Goal: Use online tool/utility

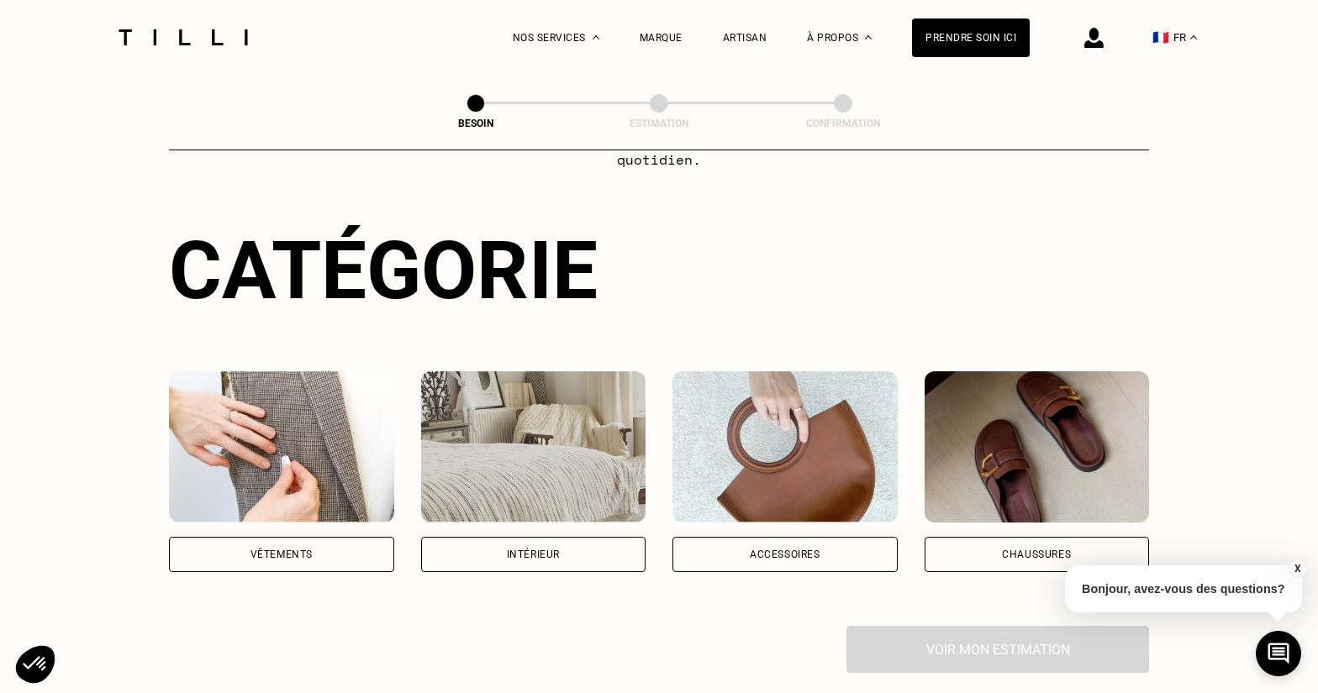
scroll to position [177, 0]
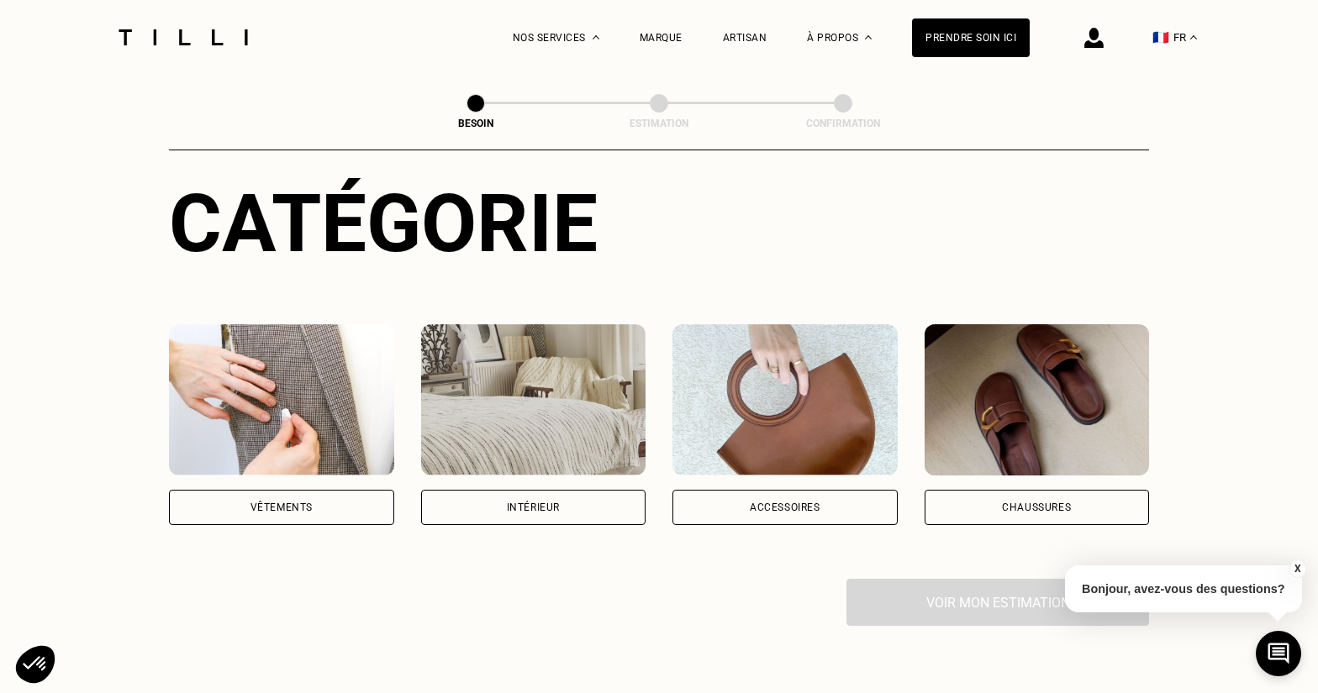
click at [328, 494] on div "Vêtements" at bounding box center [281, 507] width 225 height 35
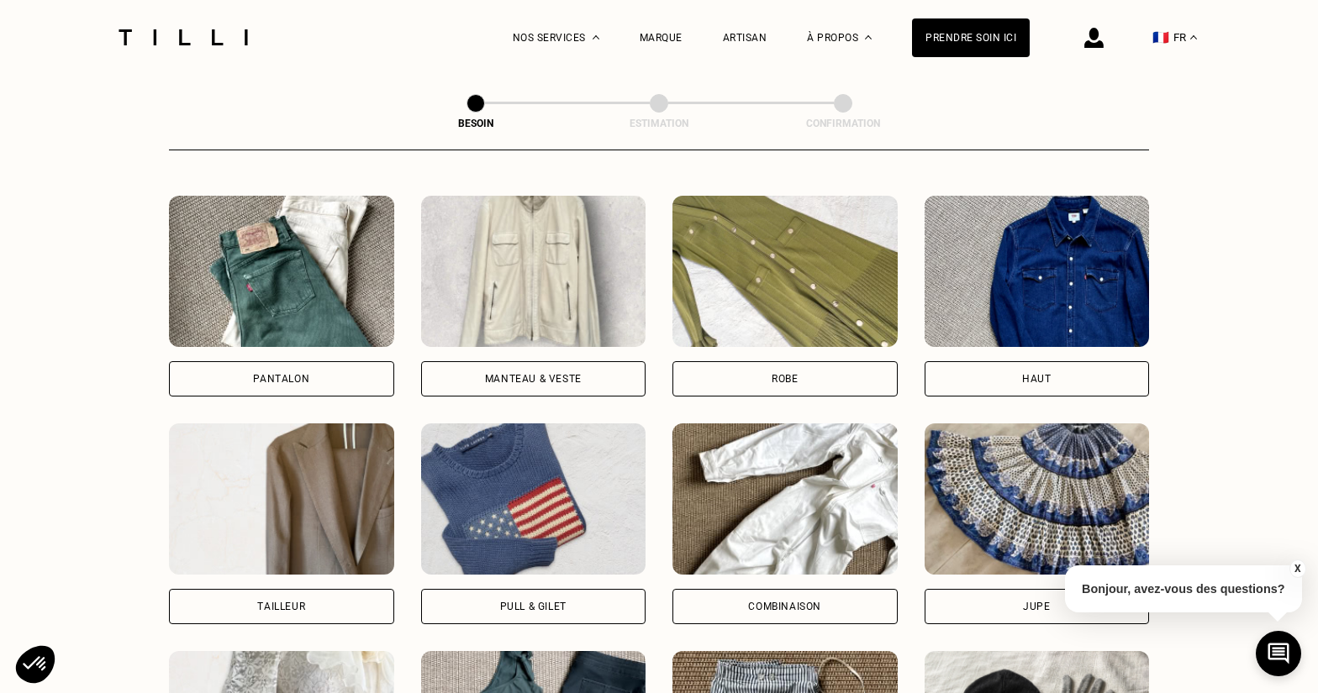
scroll to position [749, 0]
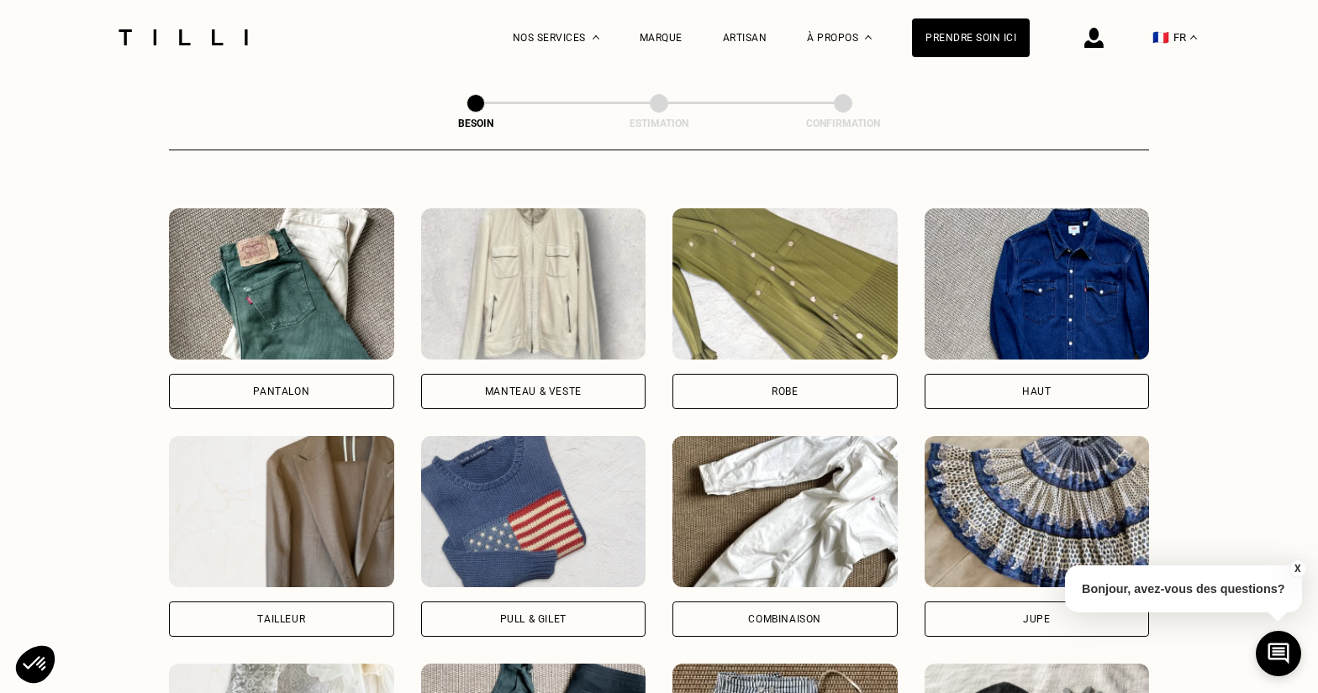
click at [1050, 387] on div "Haut" at bounding box center [1036, 392] width 29 height 10
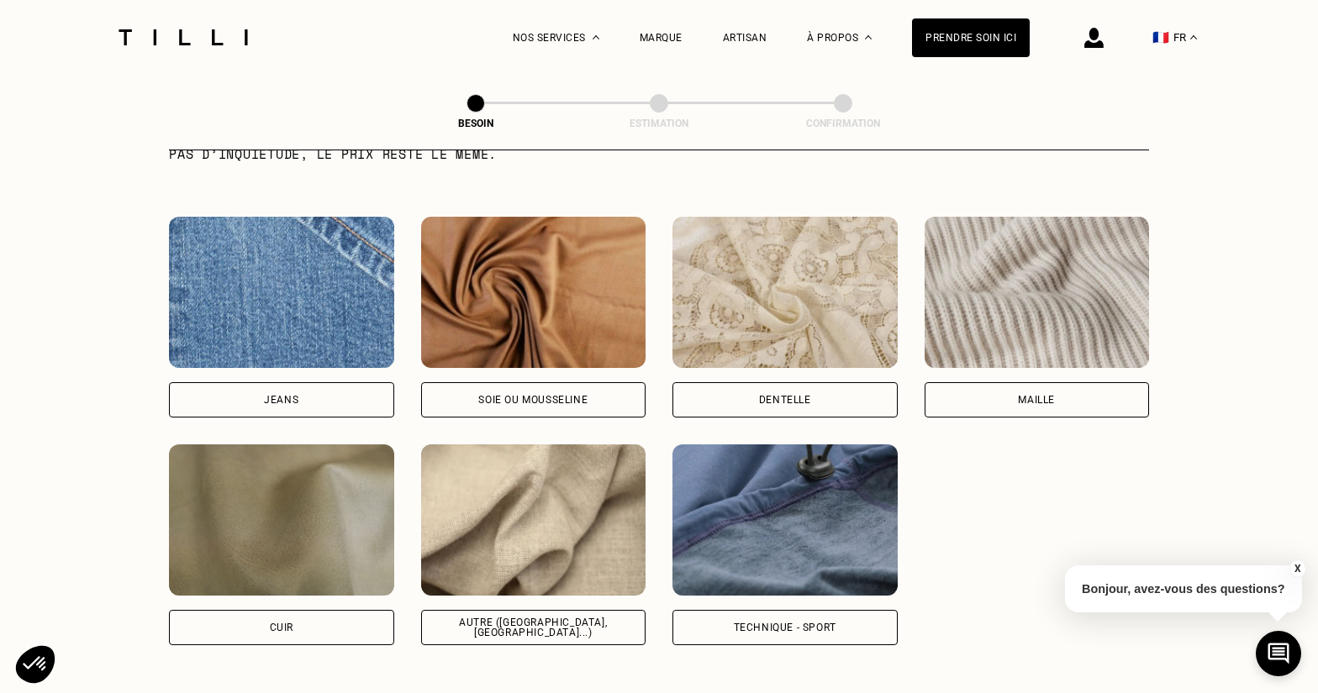
scroll to position [1836, 0]
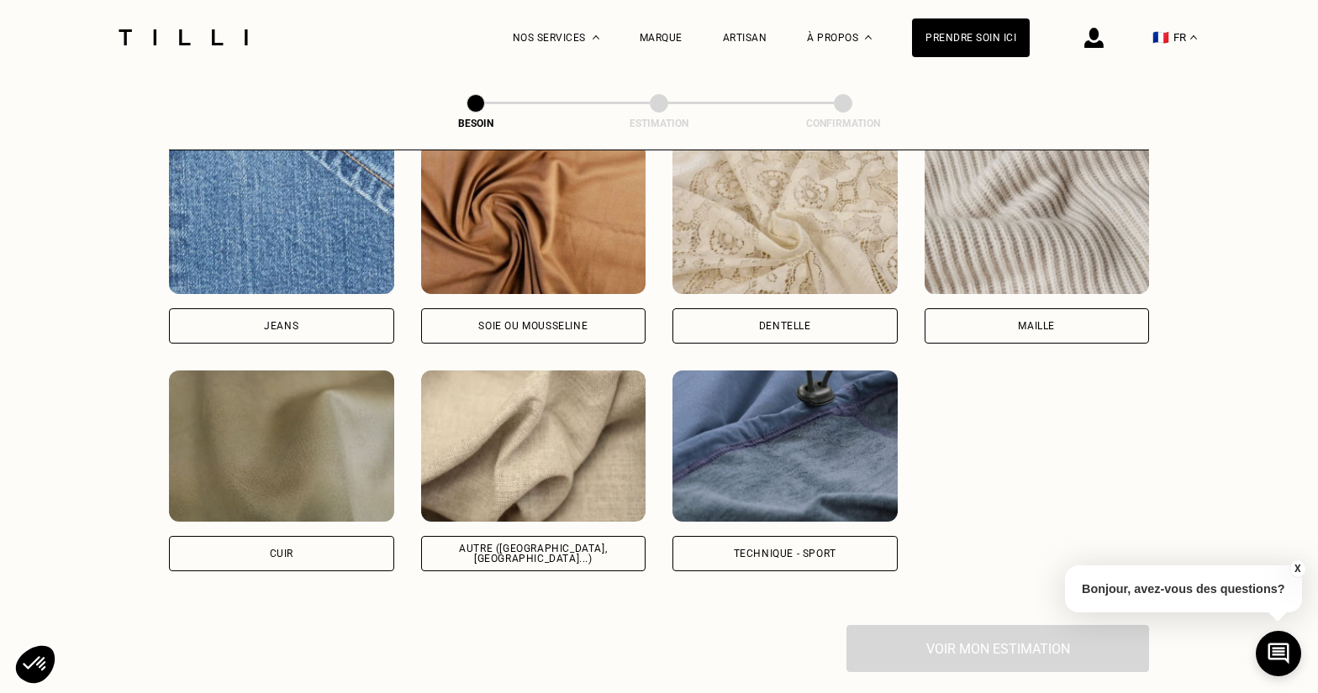
click at [495, 544] on div "Autre ([GEOGRAPHIC_DATA], [GEOGRAPHIC_DATA]...)" at bounding box center [533, 554] width 197 height 20
select select "FR"
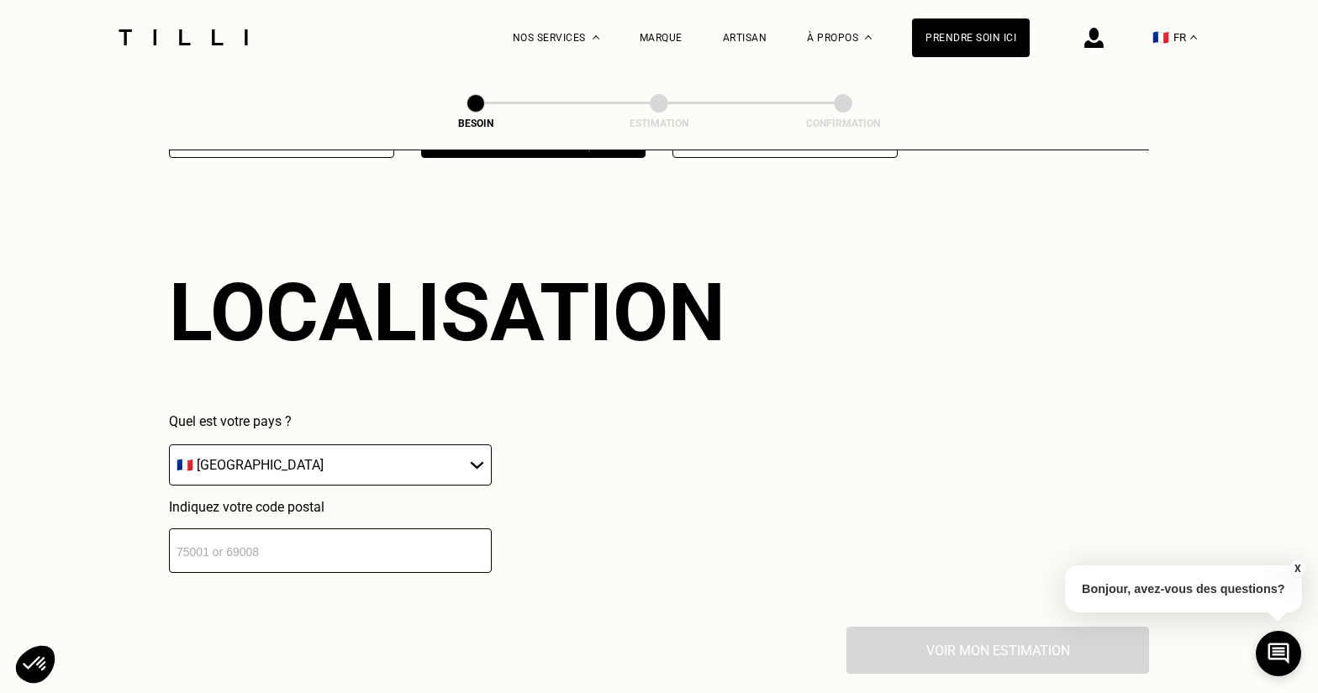
scroll to position [2254, 0]
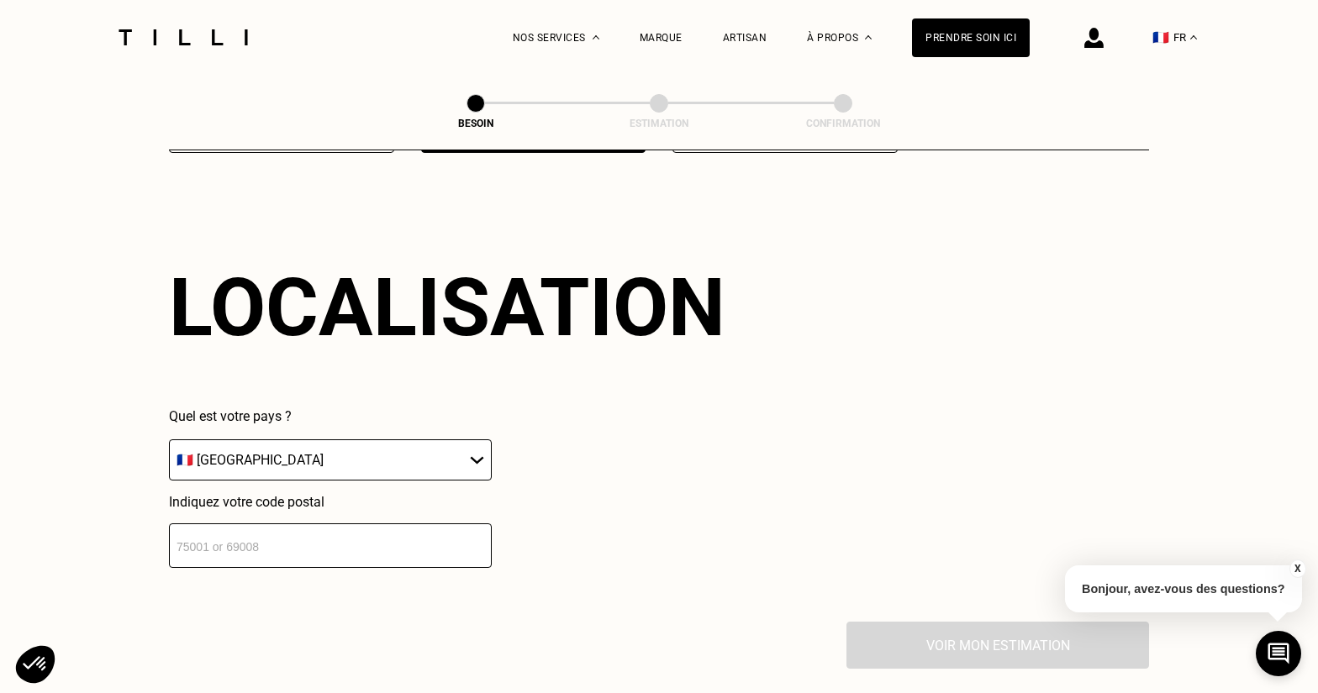
click at [417, 524] on input "number" at bounding box center [330, 546] width 323 height 45
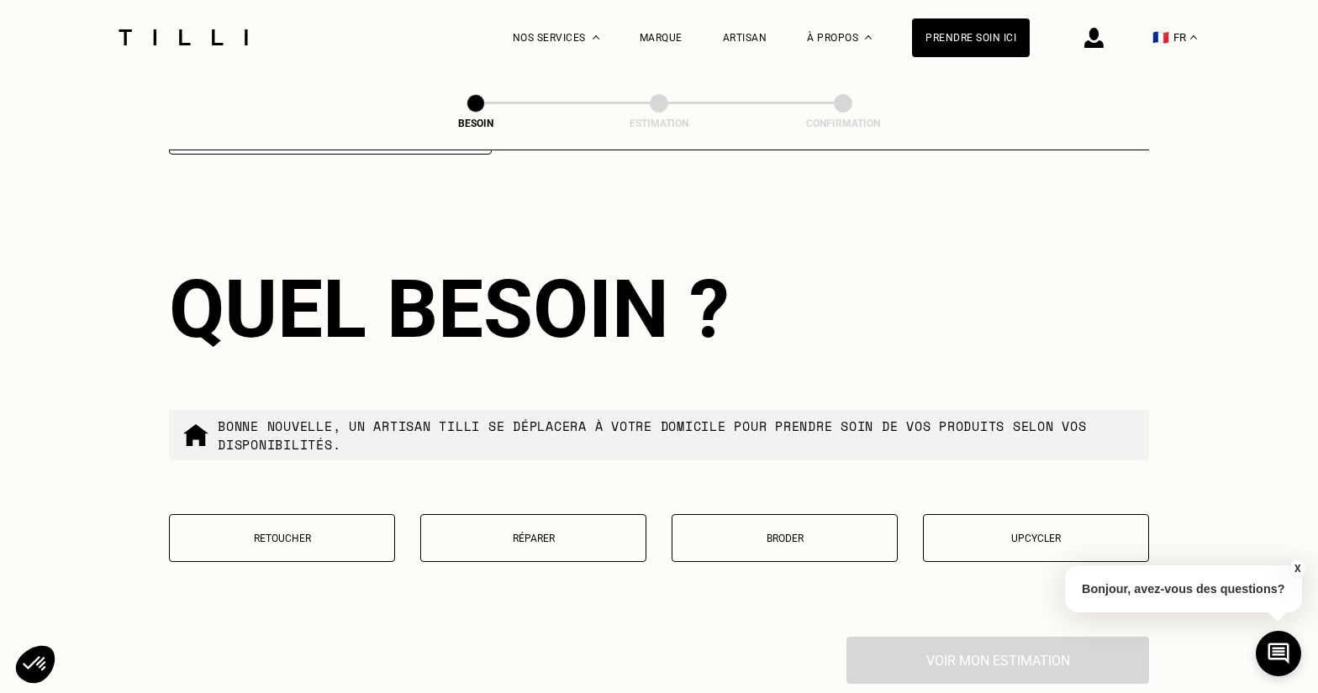
scroll to position [2669, 0]
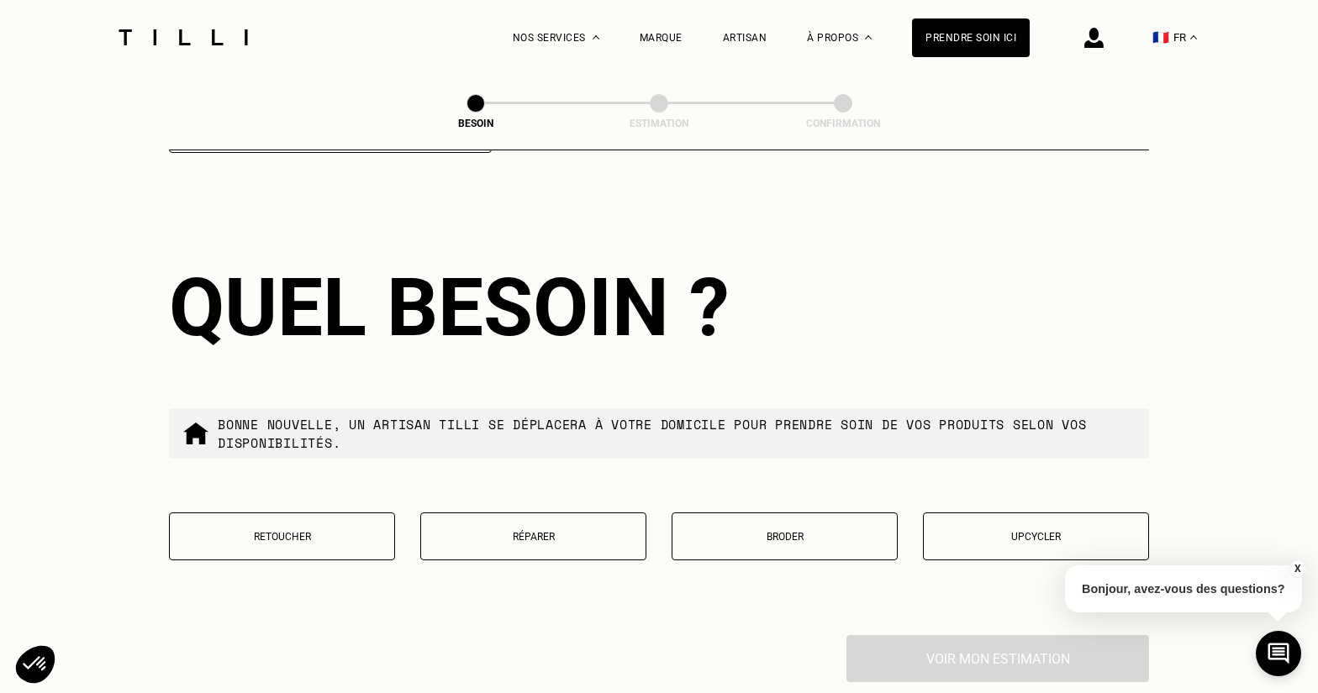
type input "75015"
click at [793, 531] on p "Broder" at bounding box center [785, 537] width 208 height 12
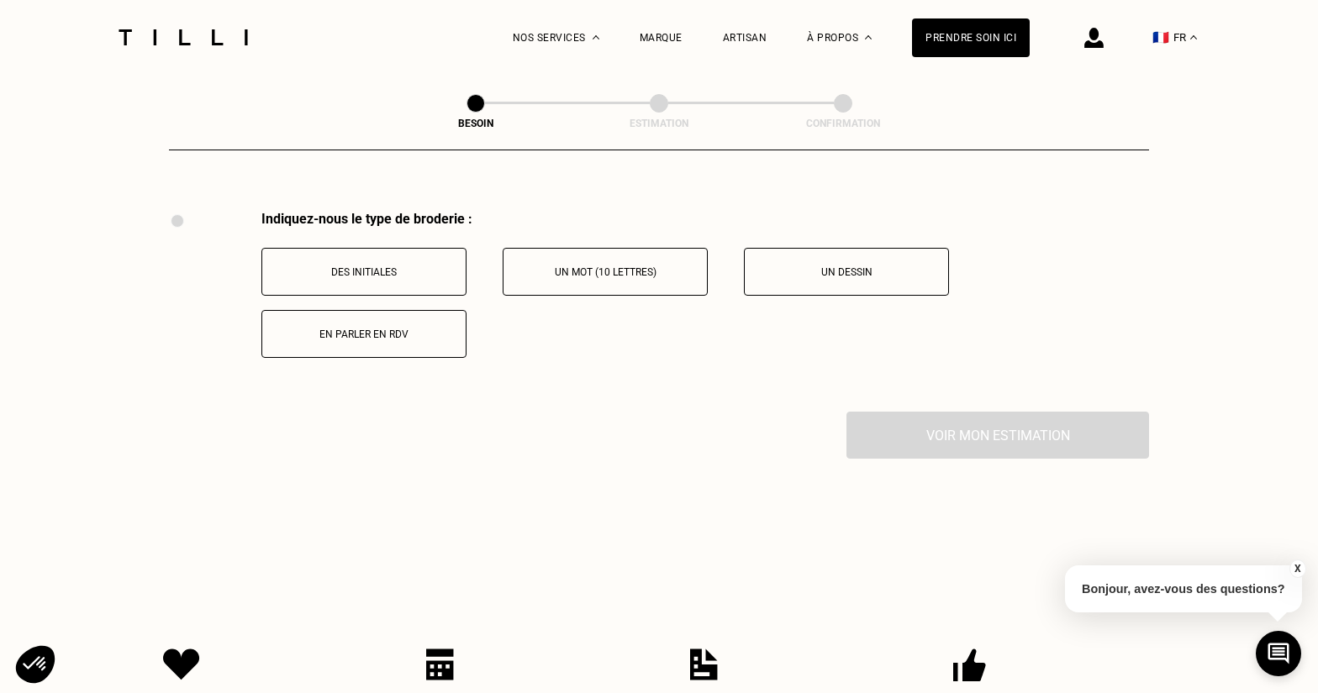
scroll to position [3100, 0]
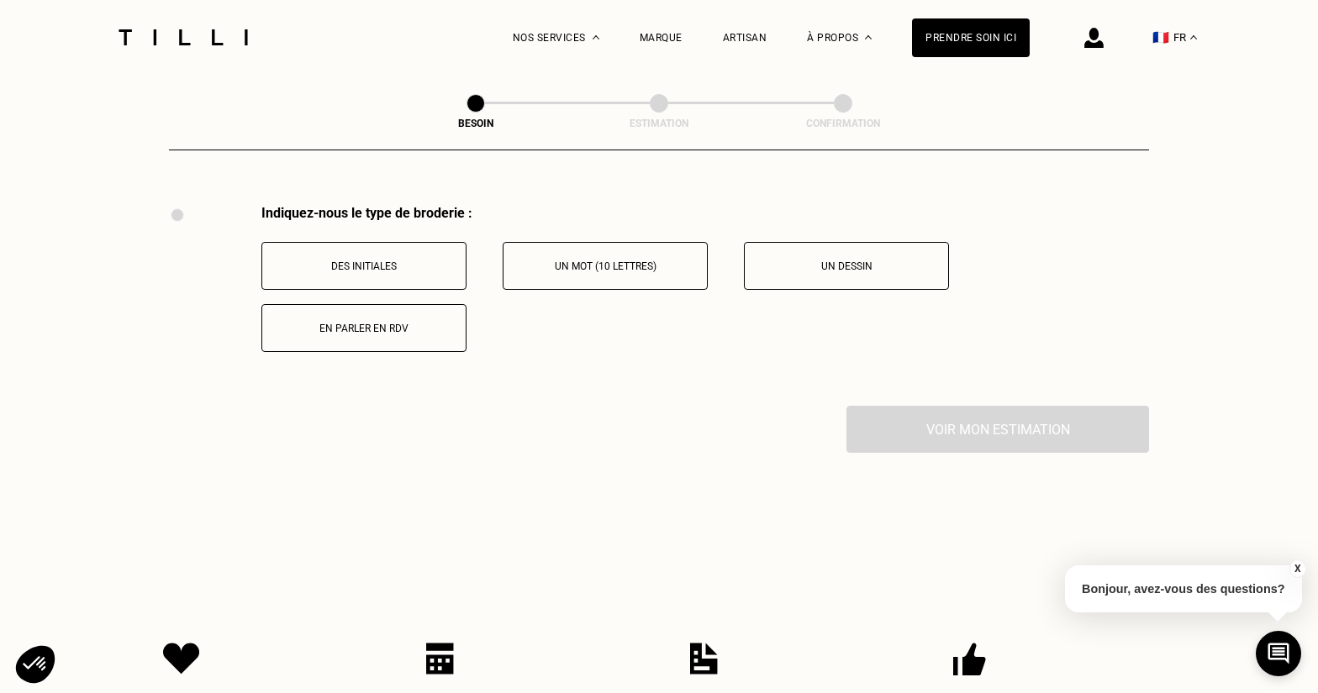
click at [588, 261] on p "Un mot (10 lettres)" at bounding box center [605, 267] width 187 height 12
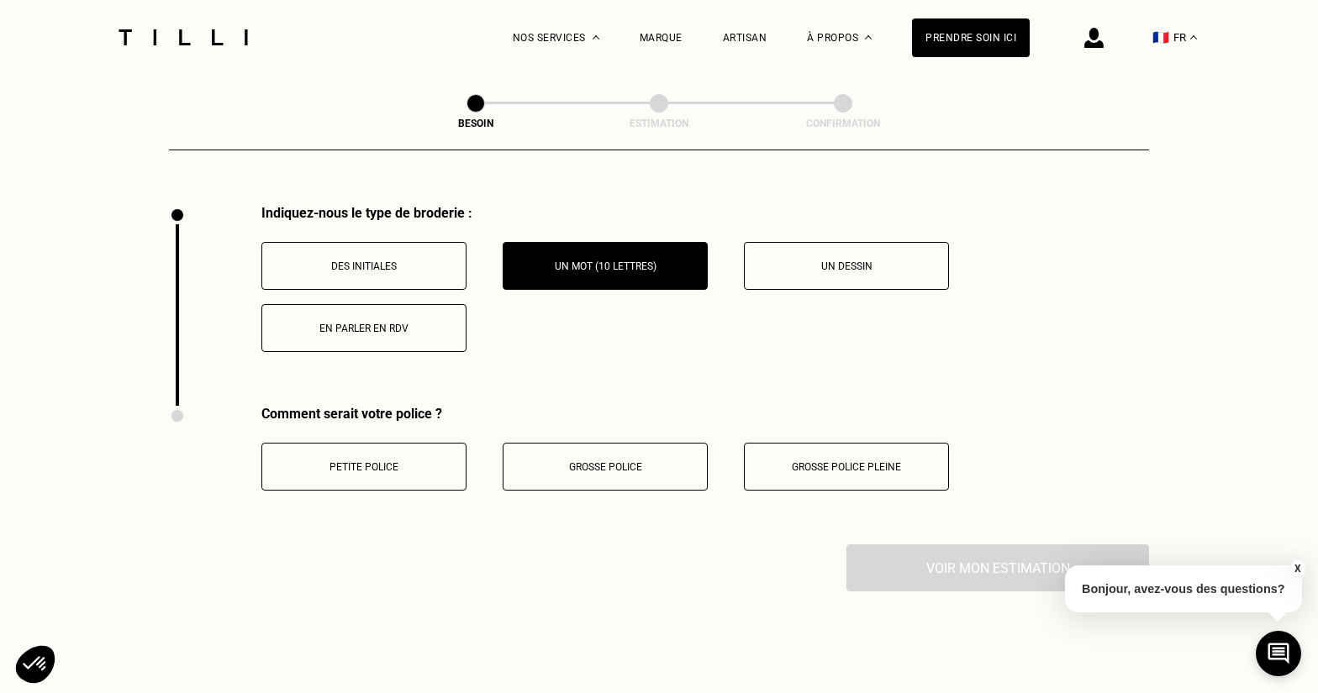
click at [394, 461] on p "Petite police" at bounding box center [364, 467] width 187 height 12
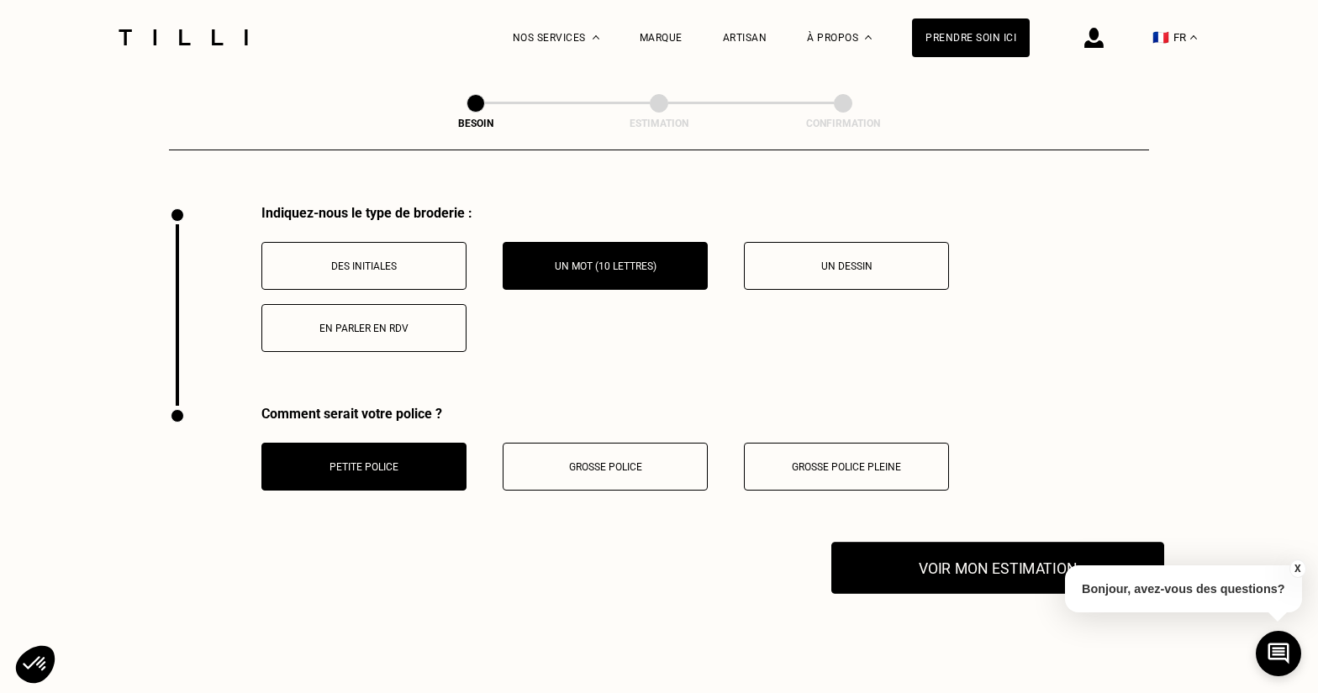
click at [970, 547] on button "Voir mon estimation" at bounding box center [997, 568] width 333 height 52
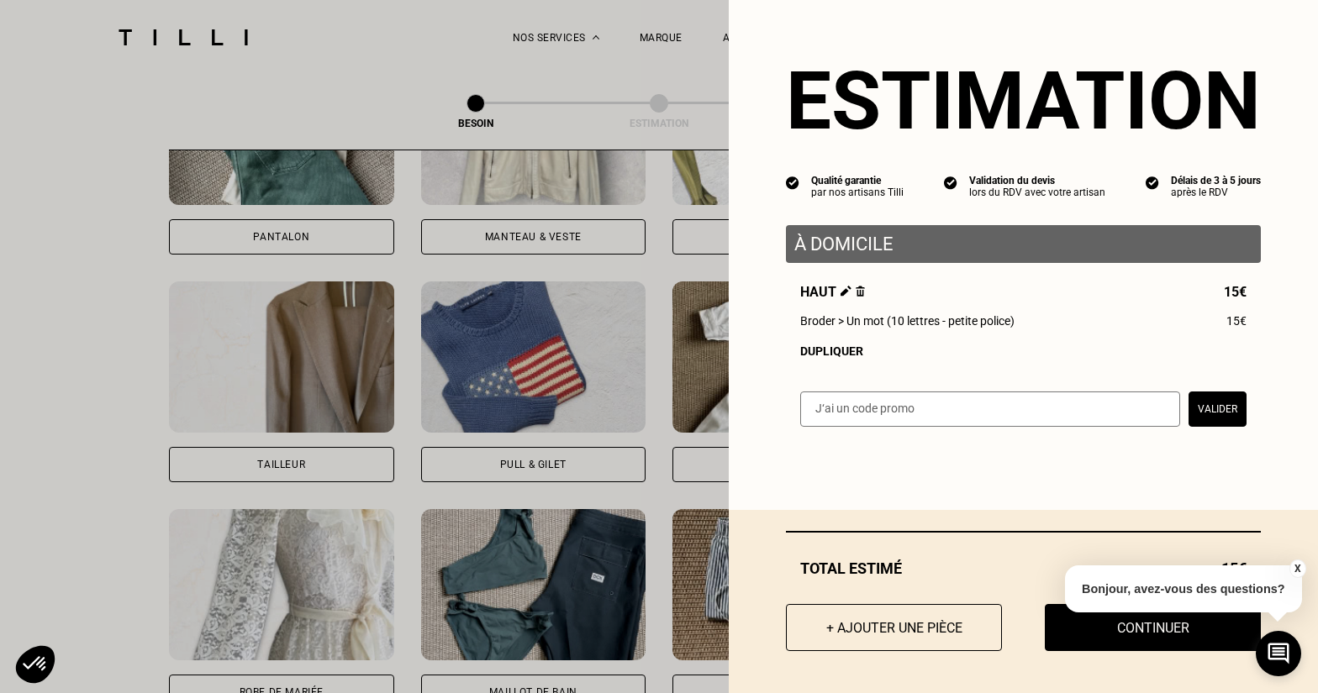
scroll to position [0, 0]
